Goal: Task Accomplishment & Management: Use online tool/utility

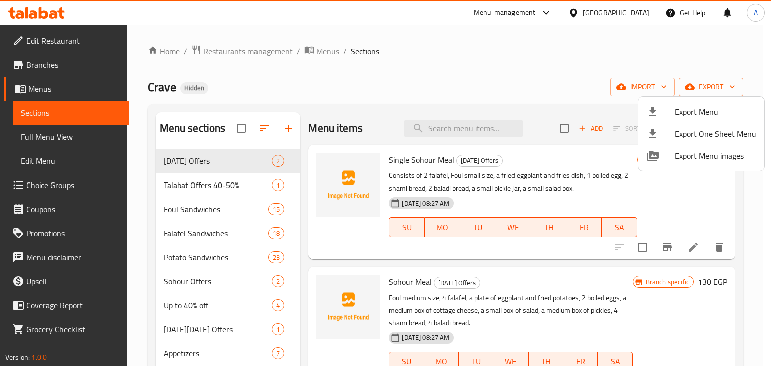
click at [688, 246] on div at bounding box center [385, 183] width 771 height 366
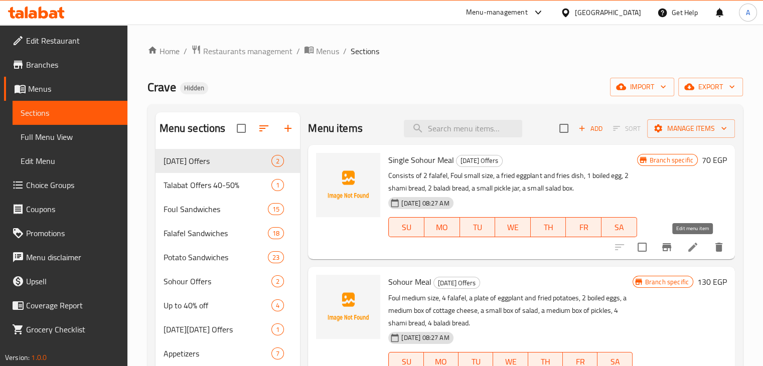
click at [693, 247] on icon at bounding box center [693, 247] width 9 height 9
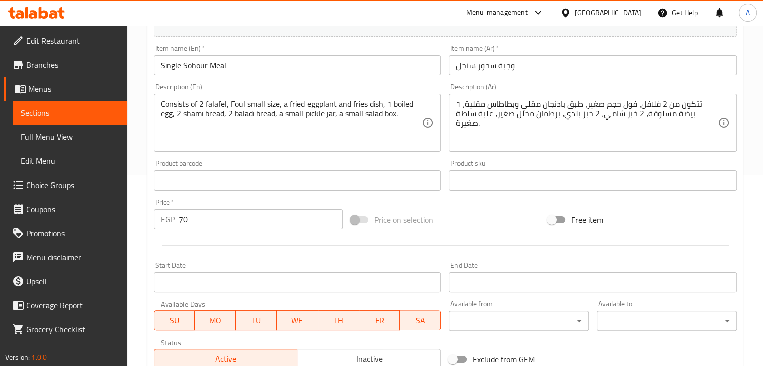
scroll to position [193, 0]
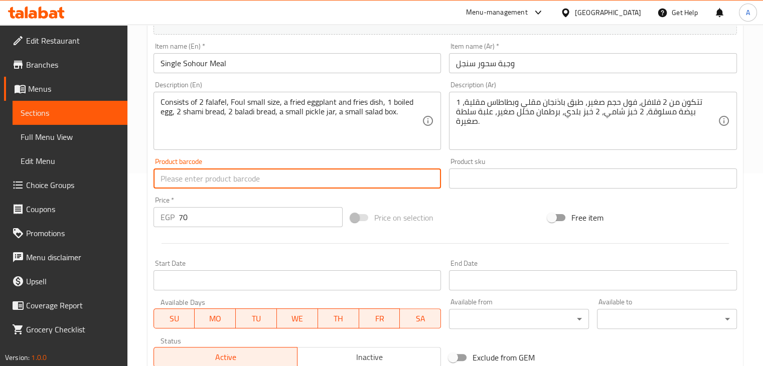
click at [260, 174] on input "text" at bounding box center [298, 179] width 288 height 20
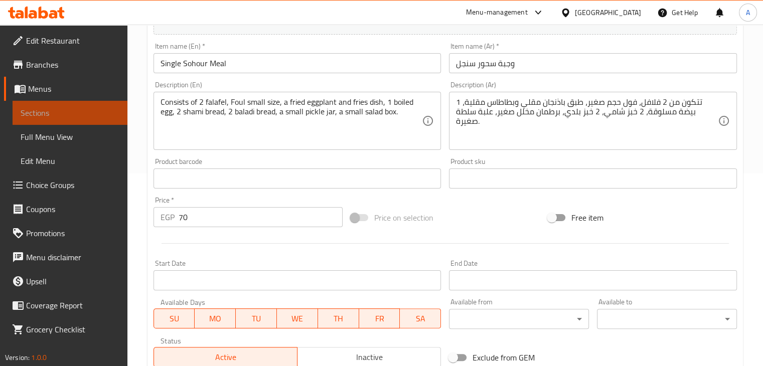
click at [84, 112] on span "Sections" at bounding box center [70, 113] width 99 height 12
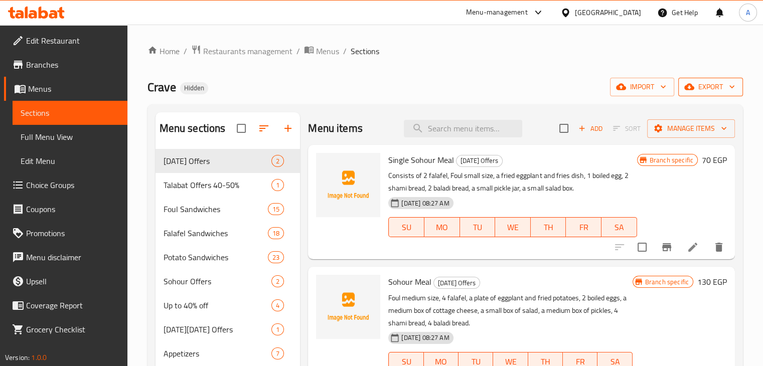
click at [729, 93] on span "export" at bounding box center [711, 87] width 49 height 13
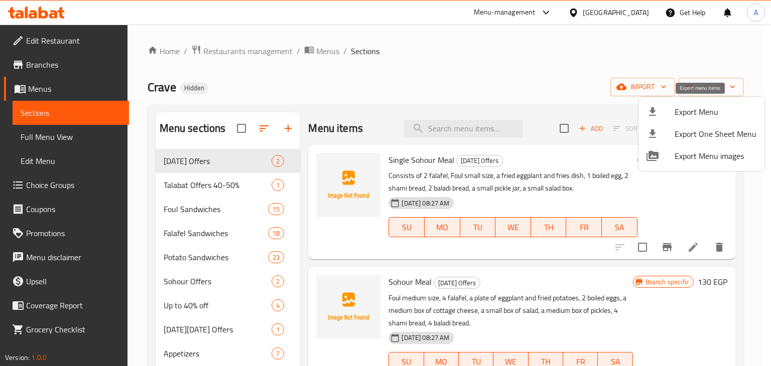
click at [706, 113] on span "Export Menu" at bounding box center [715, 112] width 82 height 12
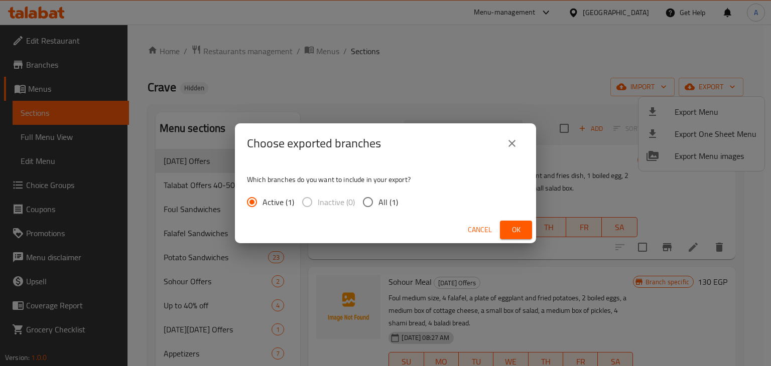
click at [514, 226] on span "Ok" at bounding box center [516, 230] width 16 height 13
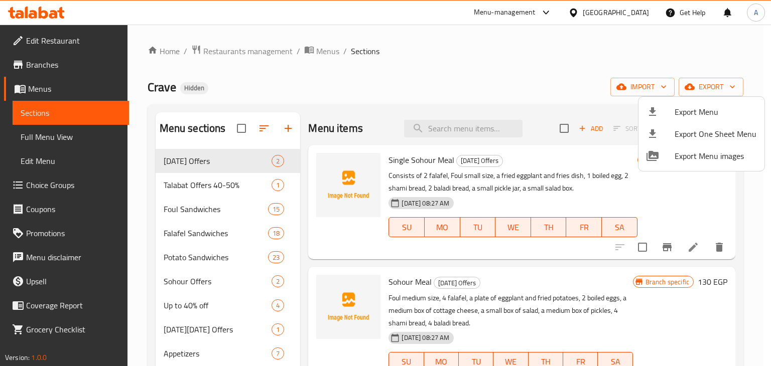
click at [45, 62] on div at bounding box center [385, 183] width 771 height 366
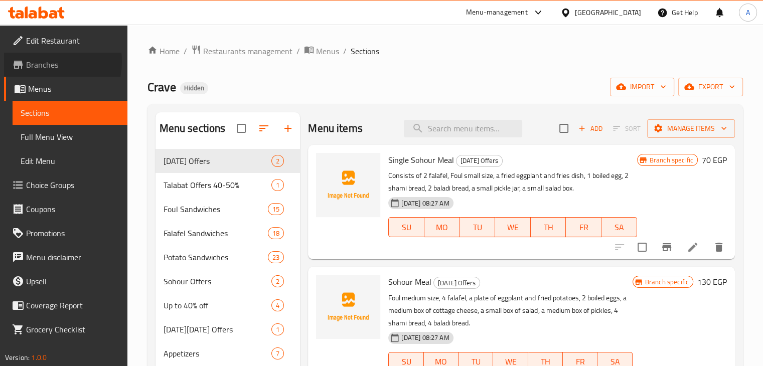
click at [45, 62] on span "Branches" at bounding box center [72, 65] width 93 height 12
